Goal: Task Accomplishment & Management: Use online tool/utility

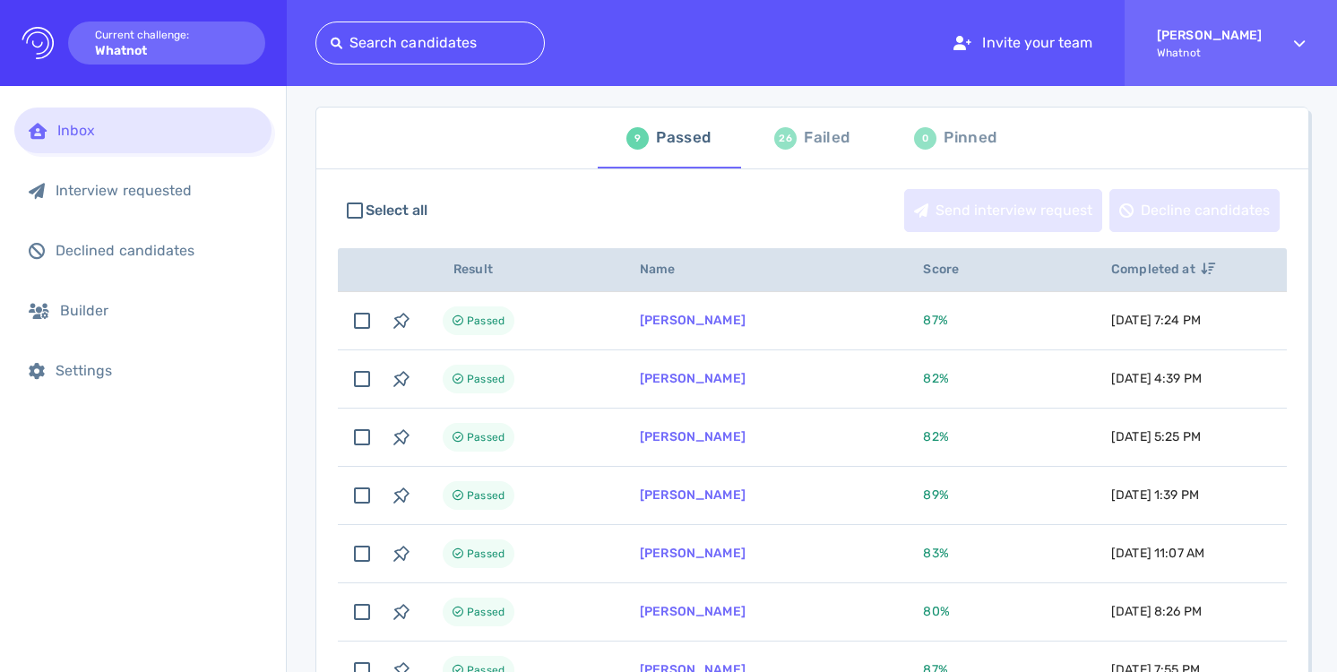
scroll to position [100, 0]
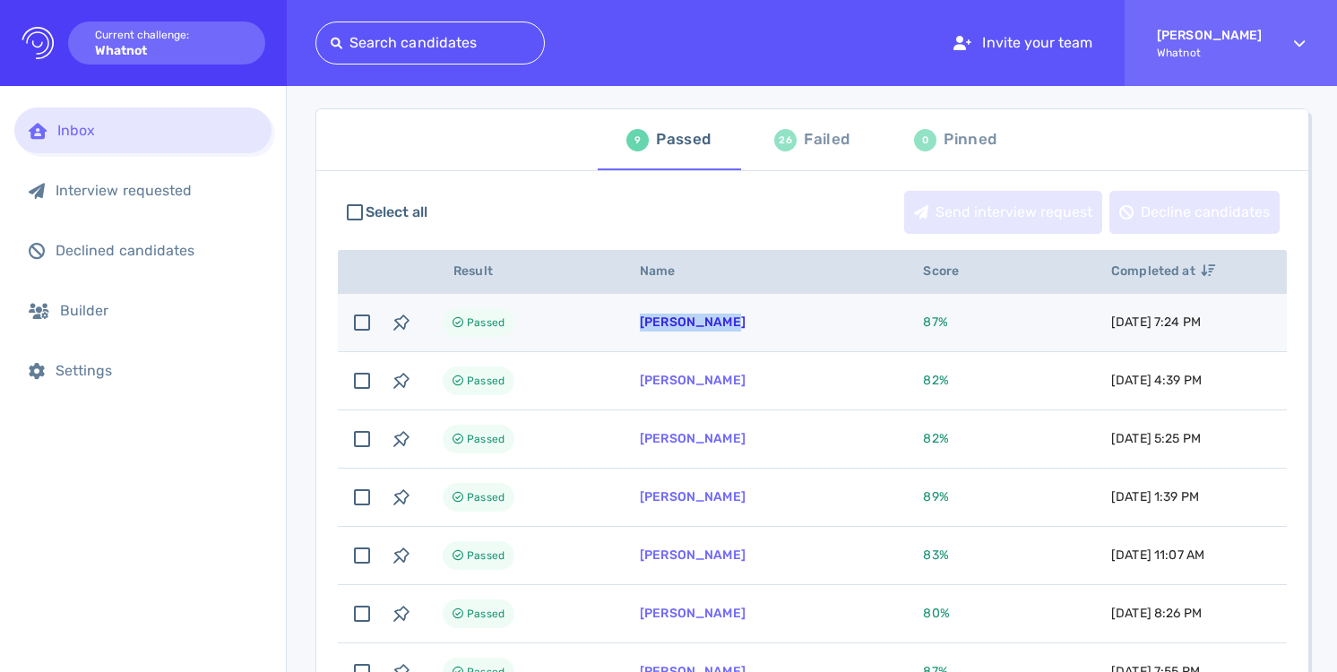
drag, startPoint x: 740, startPoint y: 324, endPoint x: 641, endPoint y: 329, distance: 99.6
click at [641, 329] on td "[PERSON_NAME]" at bounding box center [759, 323] width 283 height 58
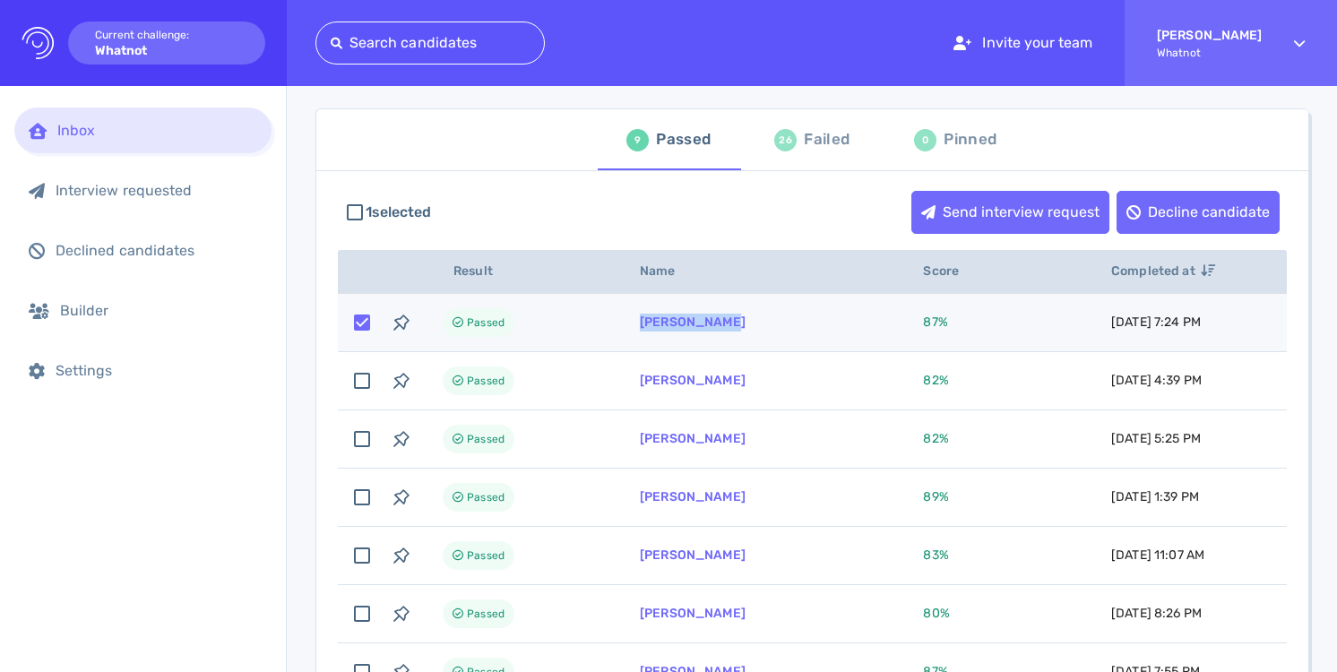
click at [356, 325] on input "checkbox" at bounding box center [361, 322] width 39 height 39
checkbox input "false"
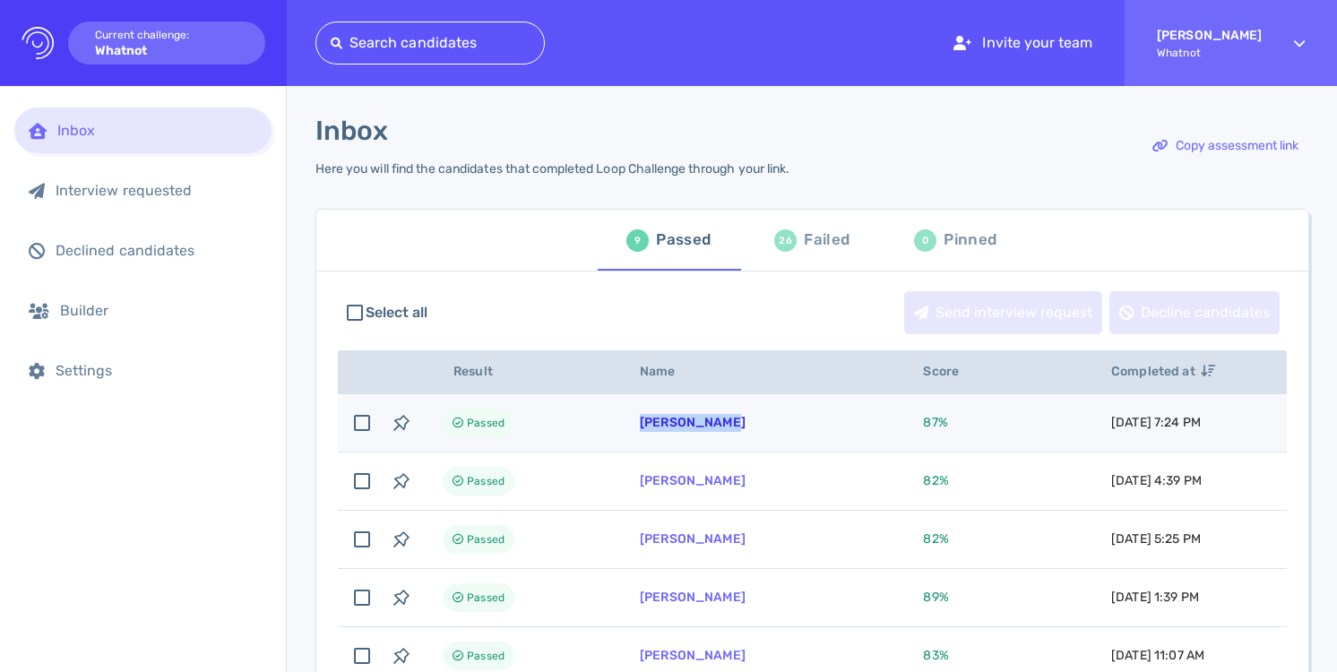
drag, startPoint x: 740, startPoint y: 424, endPoint x: 642, endPoint y: 428, distance: 98.7
click at [642, 428] on td "[PERSON_NAME]" at bounding box center [759, 423] width 283 height 58
checkbox input "true"
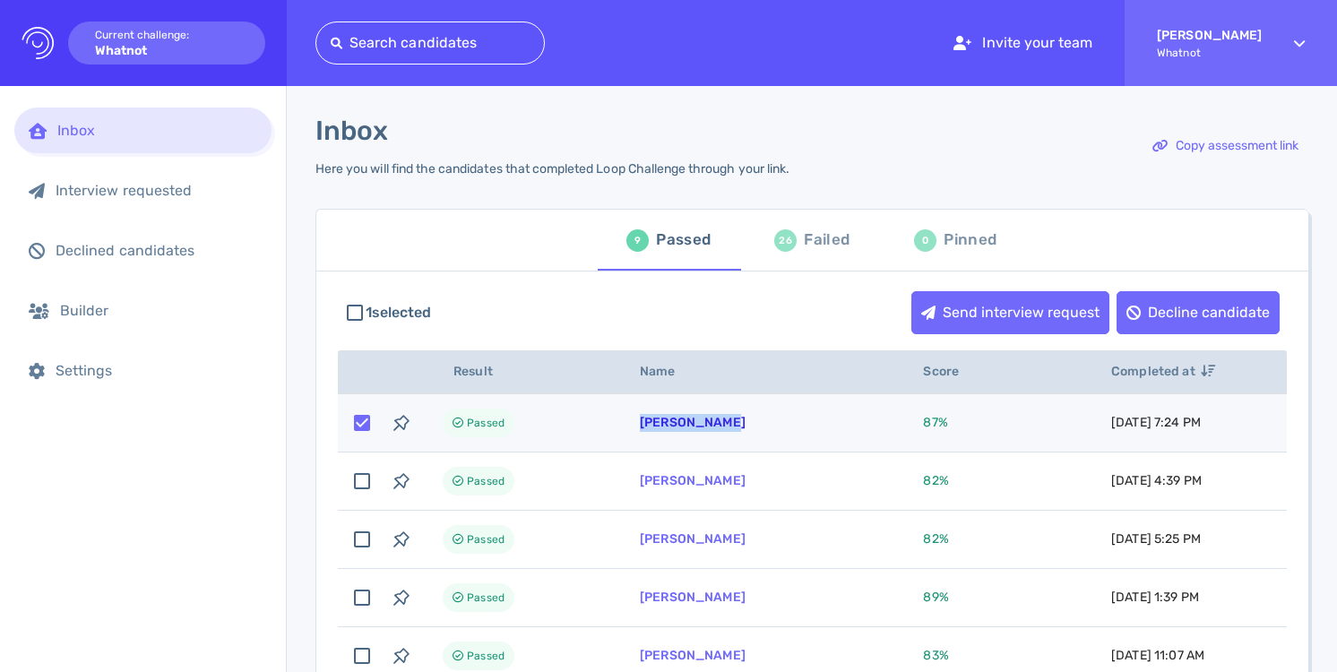
copy link "[PERSON_NAME]"
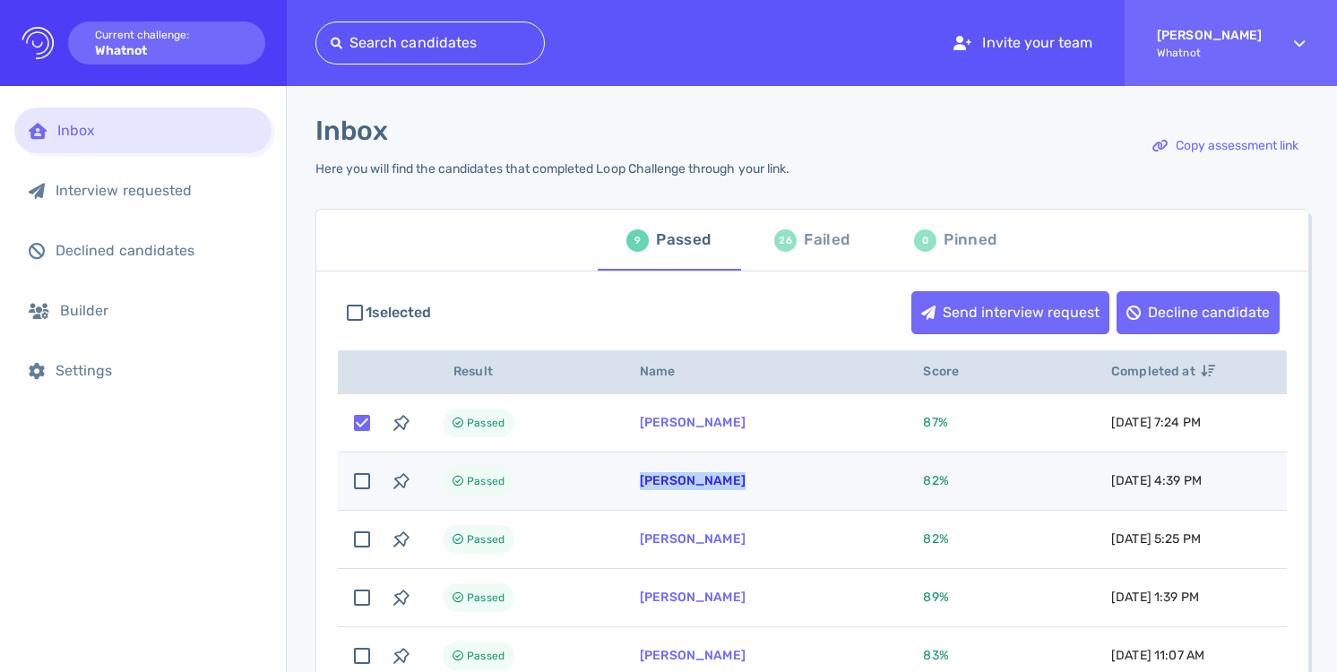
drag, startPoint x: 750, startPoint y: 484, endPoint x: 642, endPoint y: 488, distance: 108.5
click at [642, 488] on td "[PERSON_NAME]" at bounding box center [759, 482] width 283 height 58
checkbox input "true"
copy link "[PERSON_NAME]"
